Goal: Task Accomplishment & Management: Manage account settings

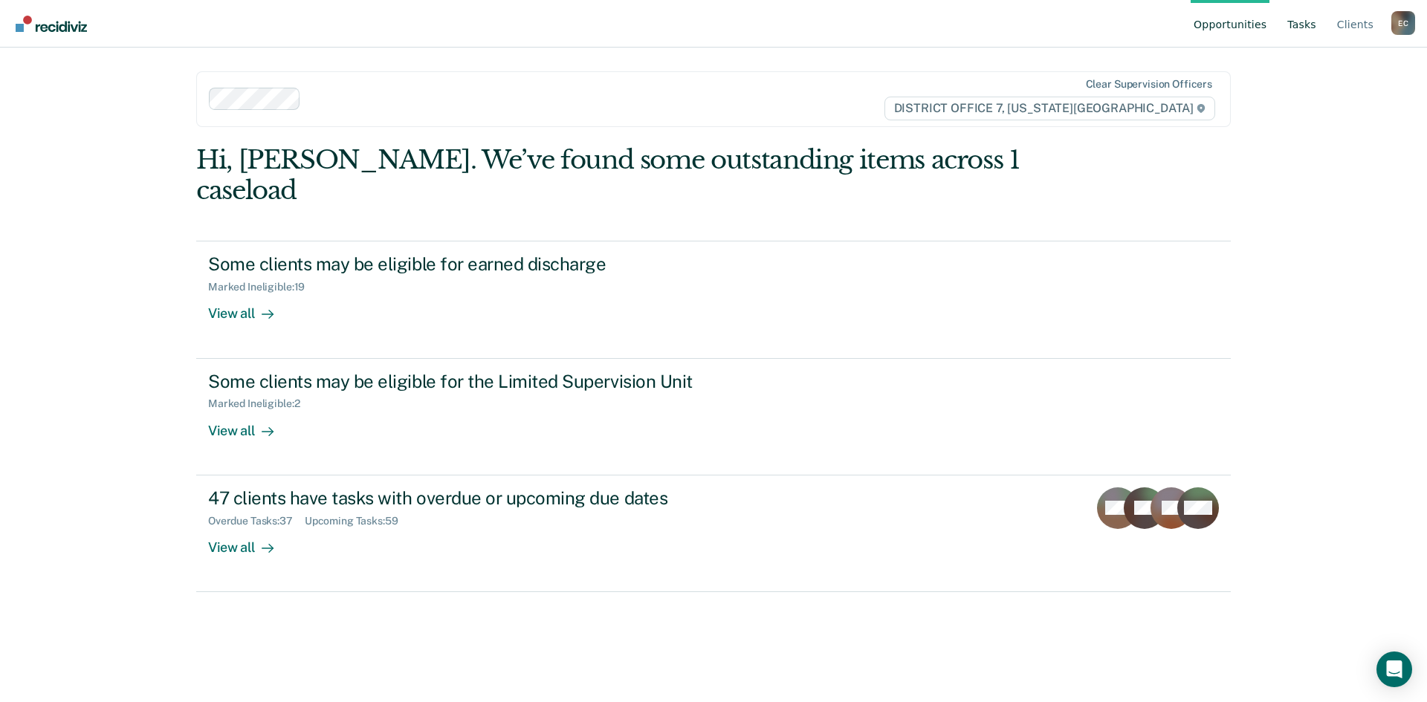
click at [1312, 22] on link "Tasks" at bounding box center [1301, 24] width 35 height 48
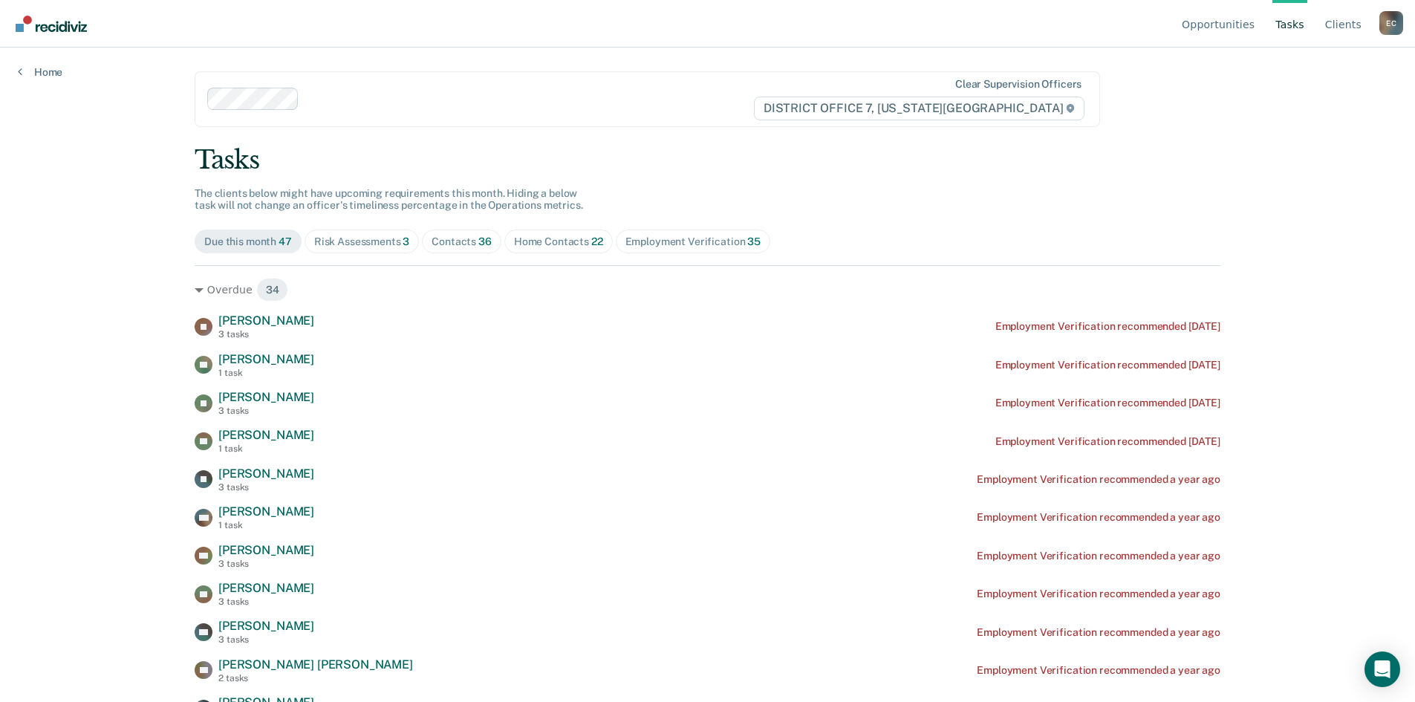
click at [444, 237] on div "Contacts 36" at bounding box center [462, 242] width 60 height 13
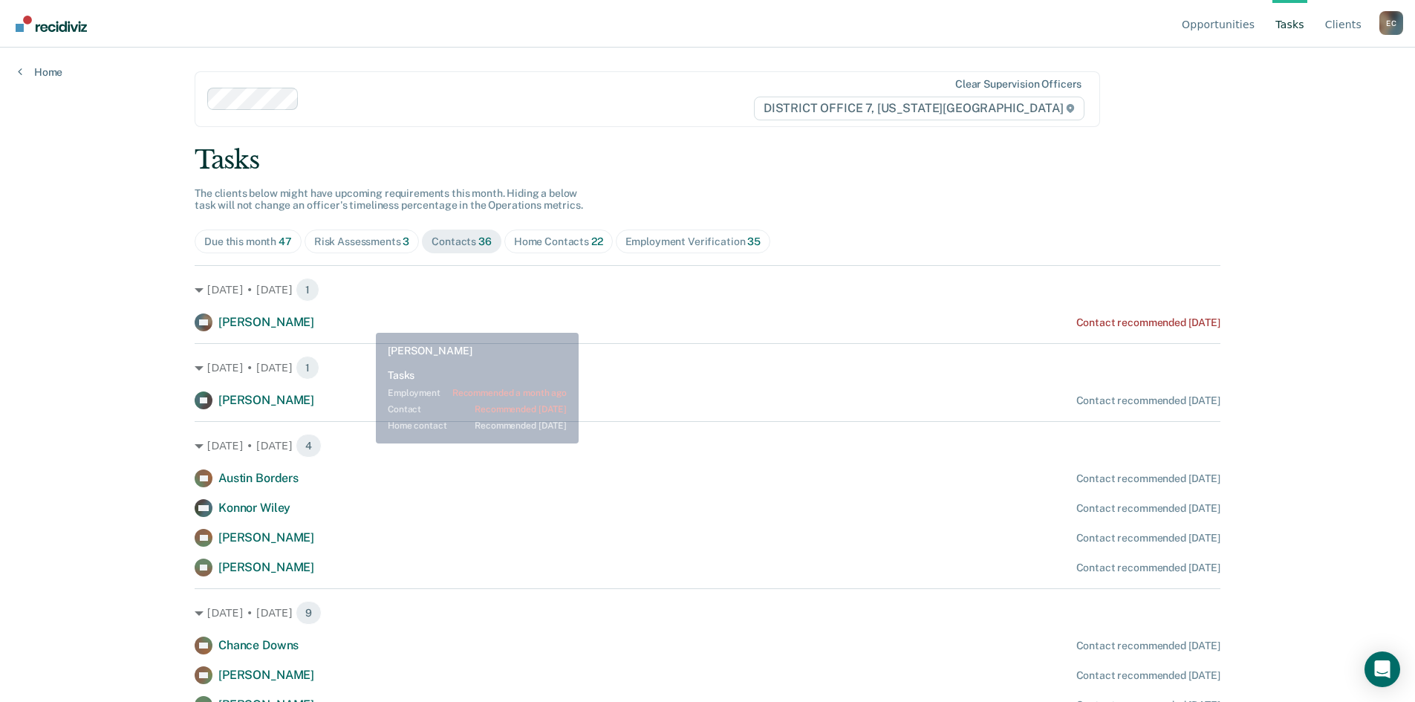
click at [363, 326] on div "RM [PERSON_NAME] Contact recommended [DATE]" at bounding box center [708, 323] width 1026 height 18
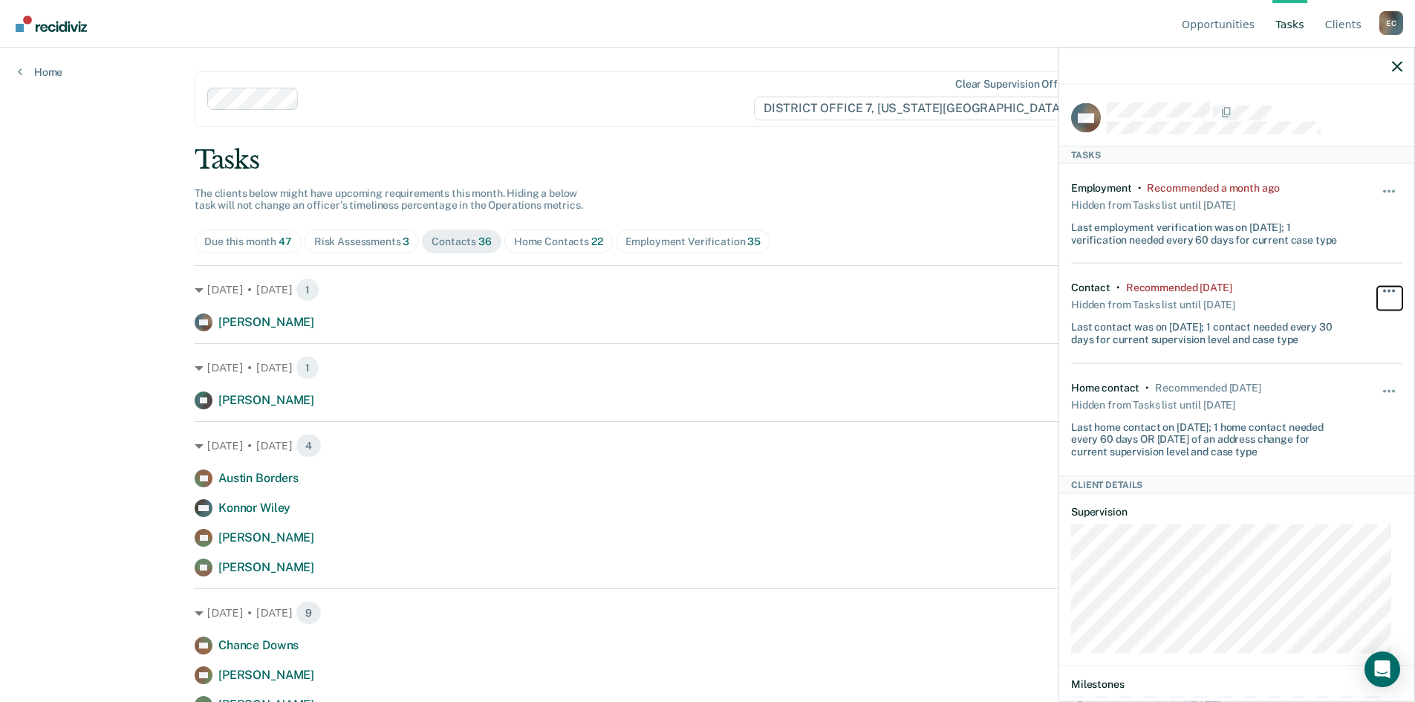
click at [1377, 293] on button "button" at bounding box center [1389, 299] width 25 height 24
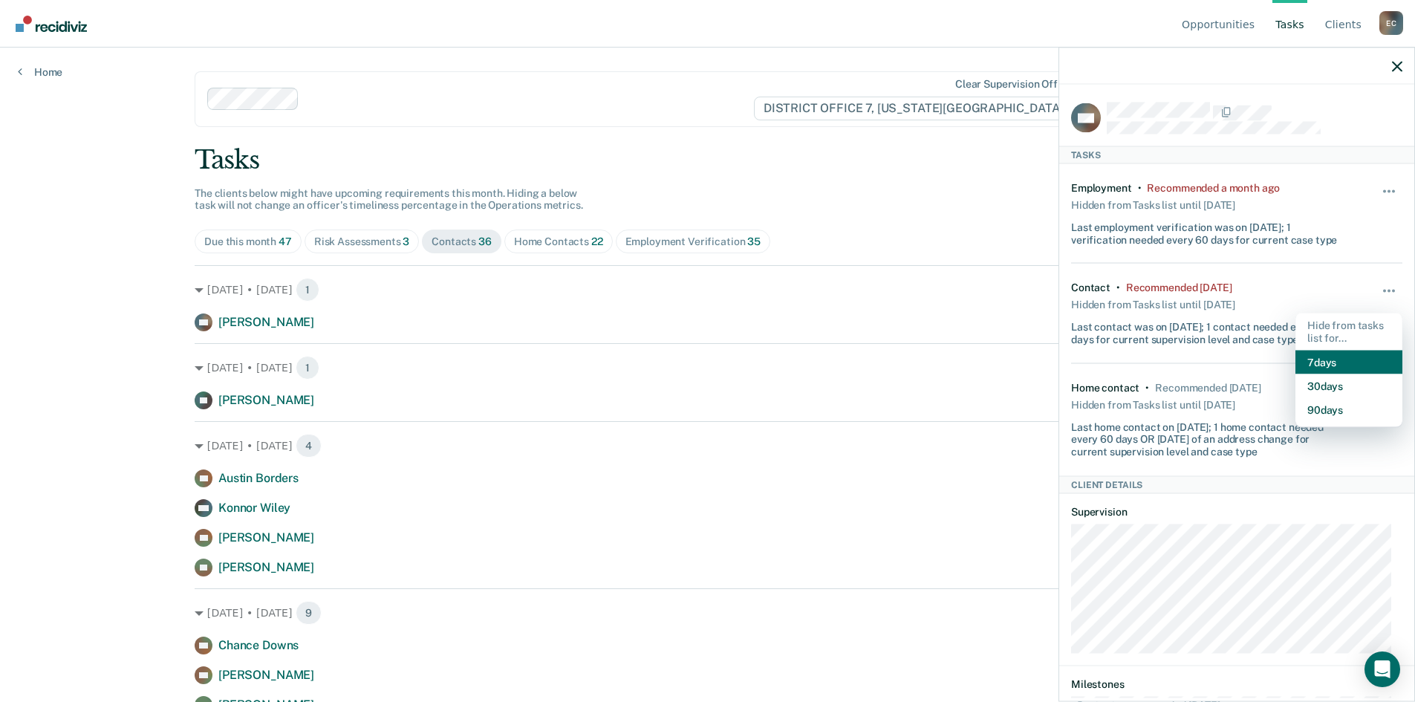
click at [1343, 360] on button "7 days" at bounding box center [1349, 362] width 107 height 24
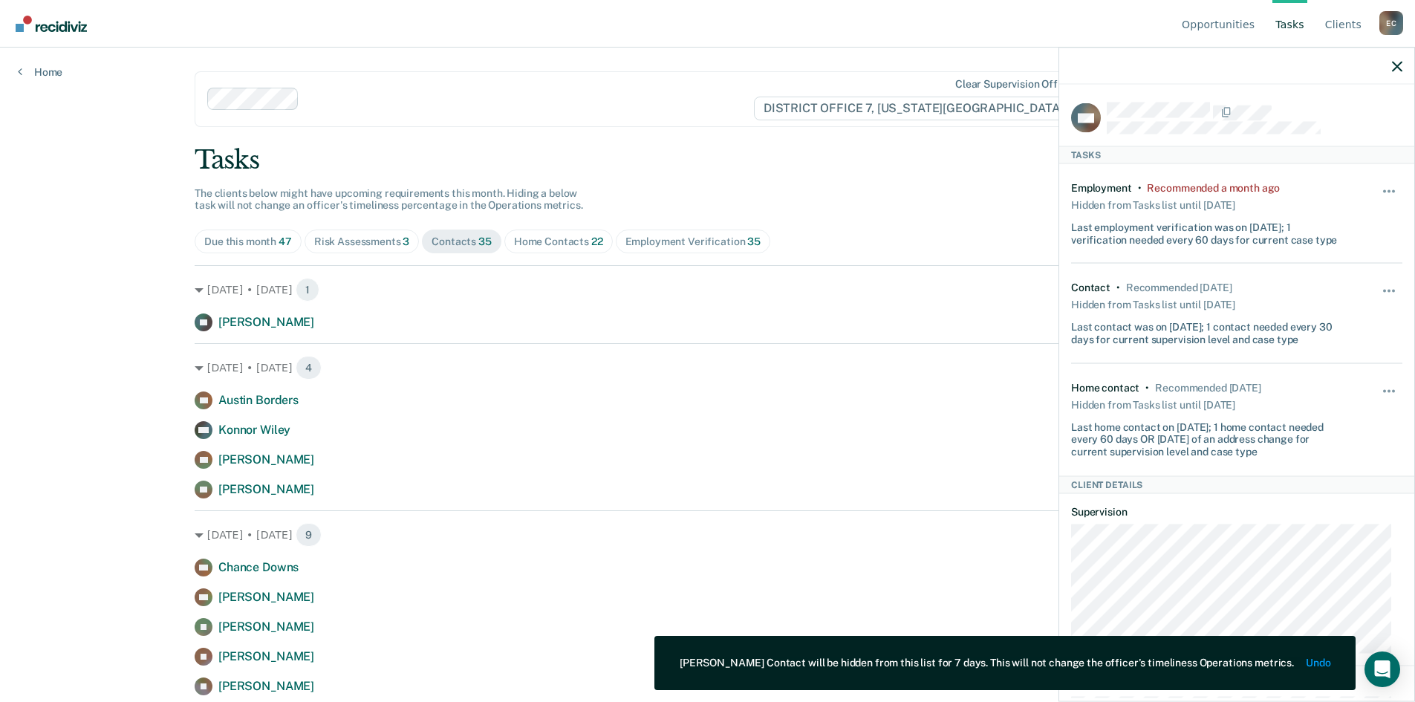
click at [537, 243] on div "Home Contacts 22" at bounding box center [558, 242] width 89 height 13
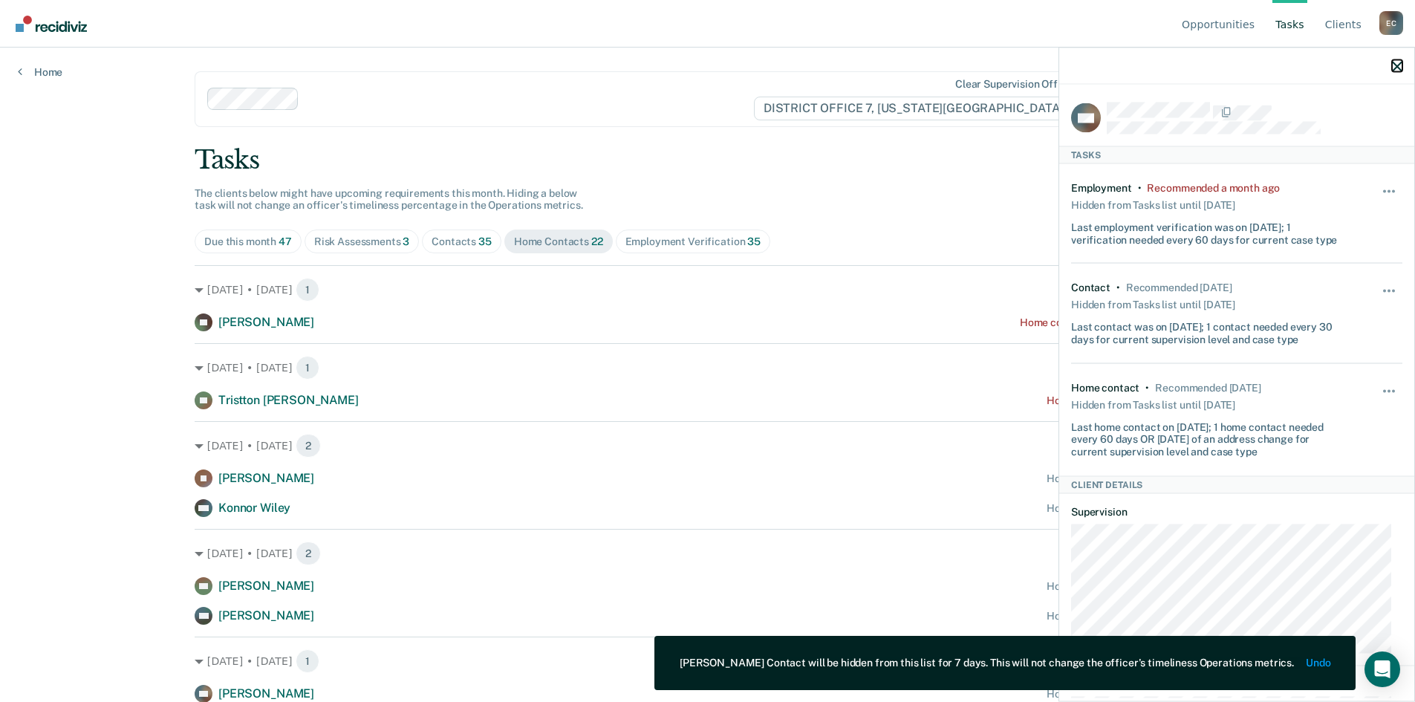
click at [1398, 70] on icon "button" at bounding box center [1397, 66] width 10 height 10
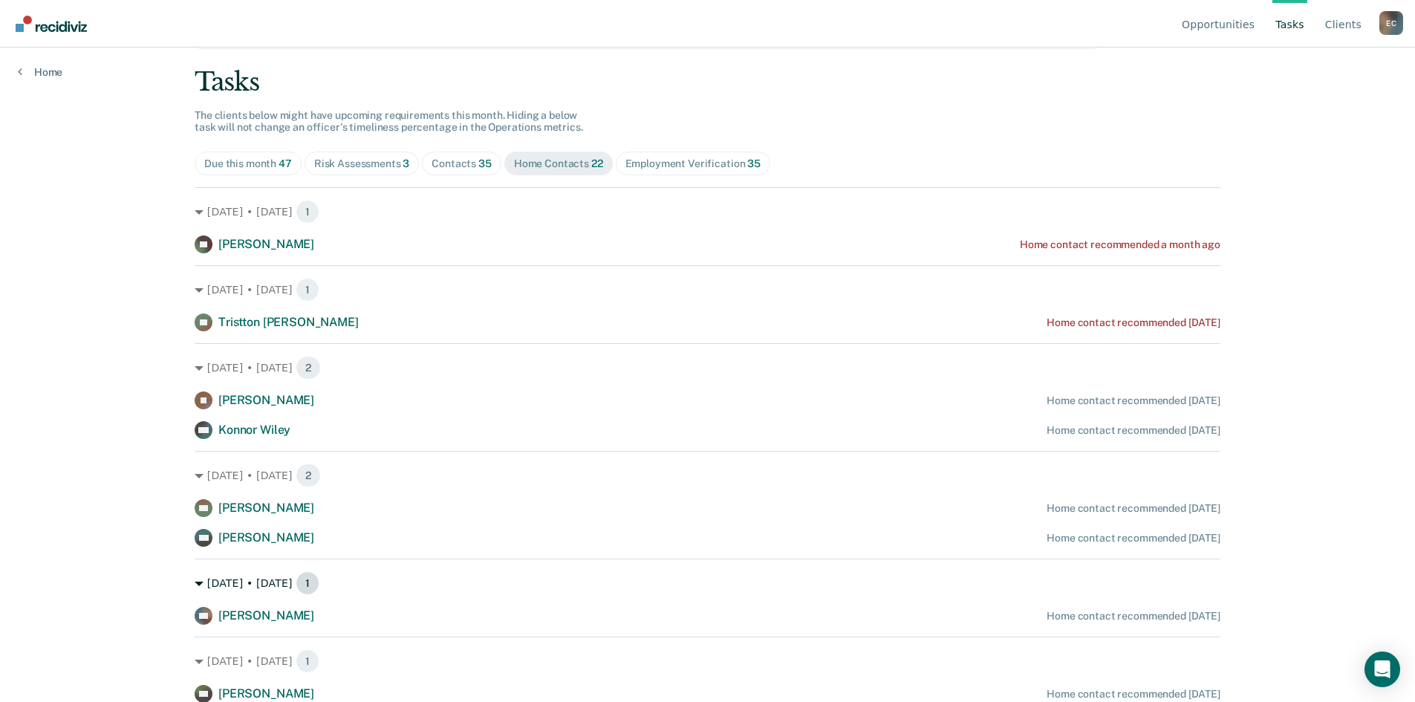
scroll to position [74, 0]
